Goal: Check status: Check status

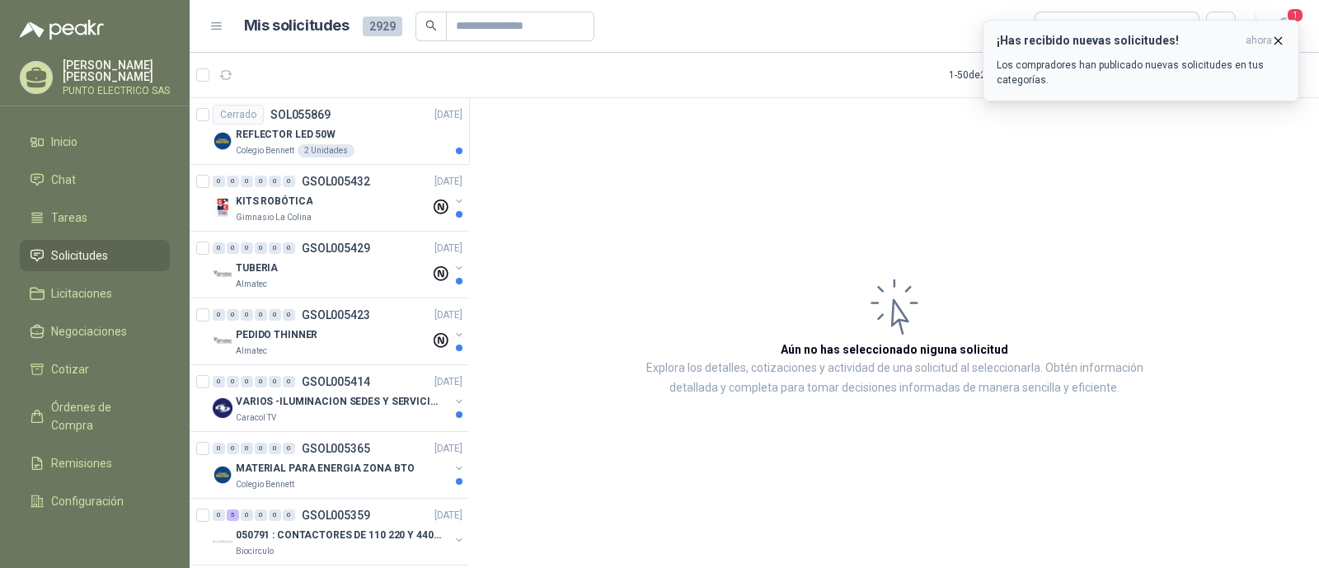
click at [1282, 41] on icon "button" at bounding box center [1279, 41] width 14 height 14
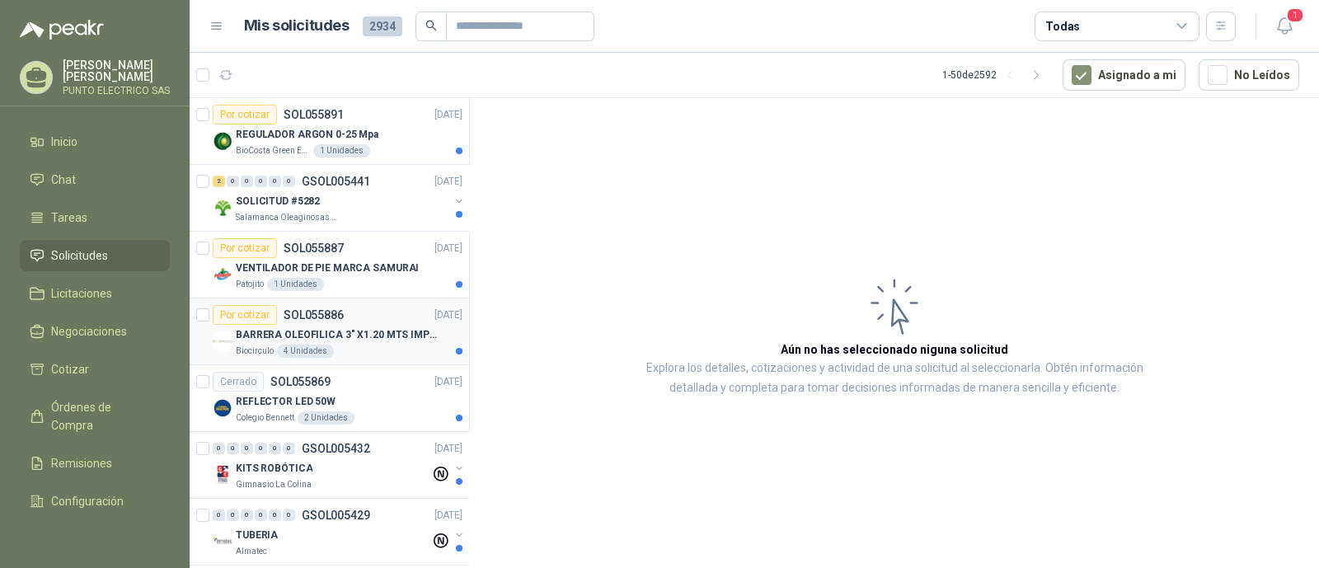
click at [371, 325] on div "BARRERA OLEOFILICA 3" X1.20 MTS IMPORTADO" at bounding box center [349, 335] width 227 height 20
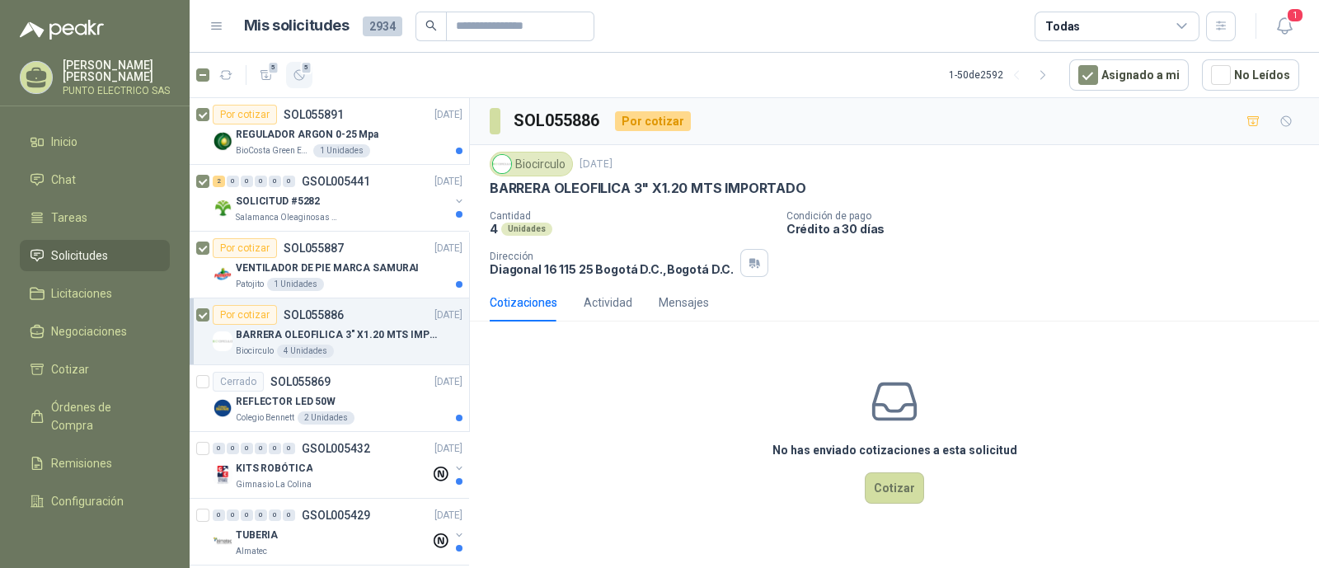
click at [297, 82] on button "5" at bounding box center [299, 75] width 26 height 26
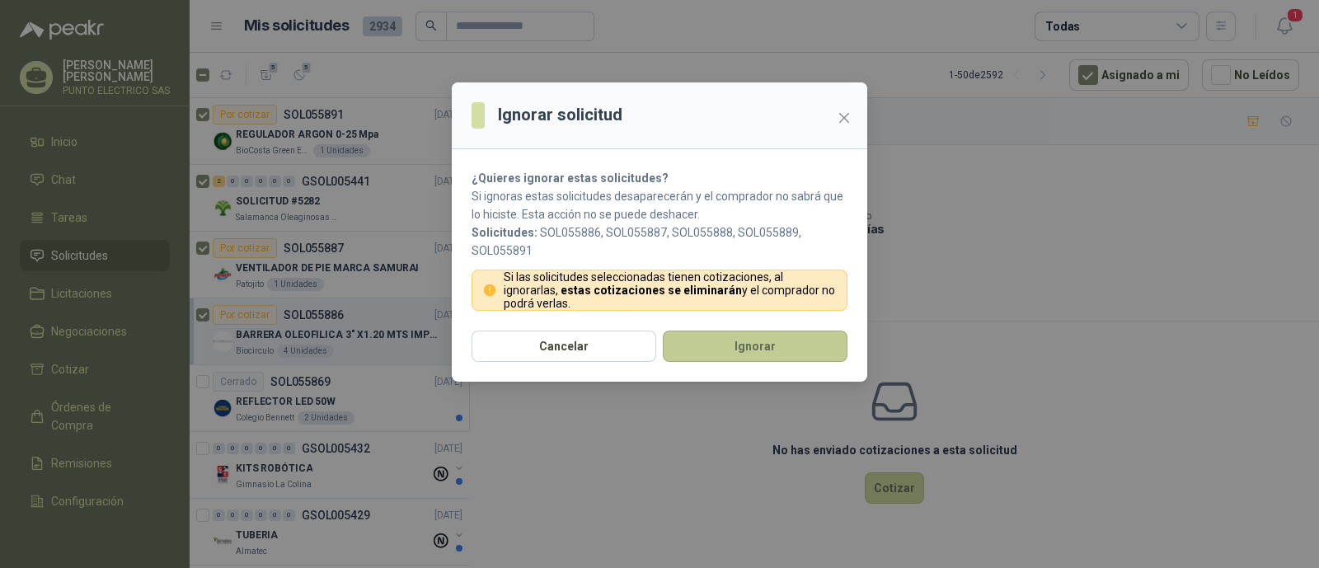
click at [784, 336] on button "Ignorar" at bounding box center [755, 346] width 185 height 31
